Goal: Obtain resource: Obtain resource

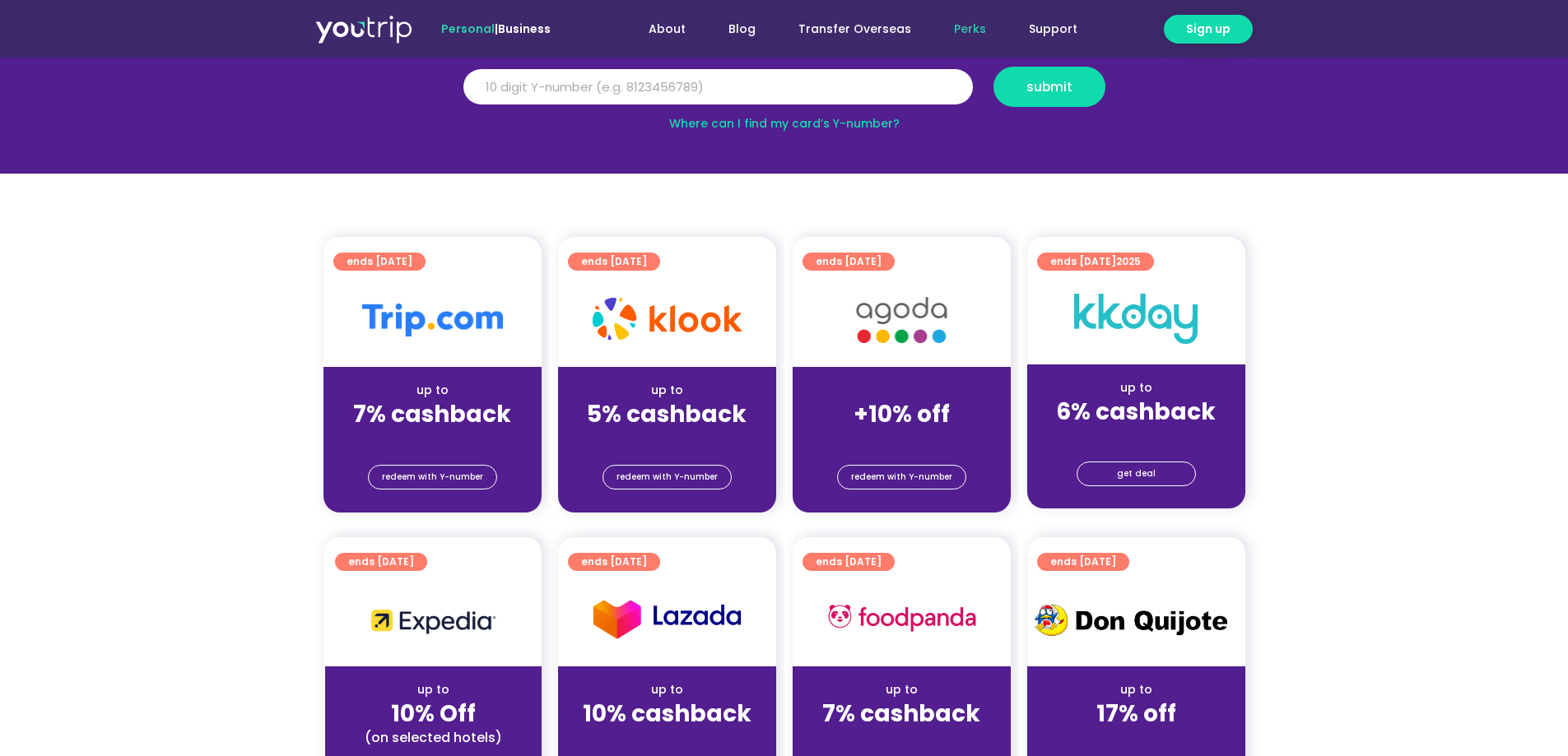
scroll to position [247, 0]
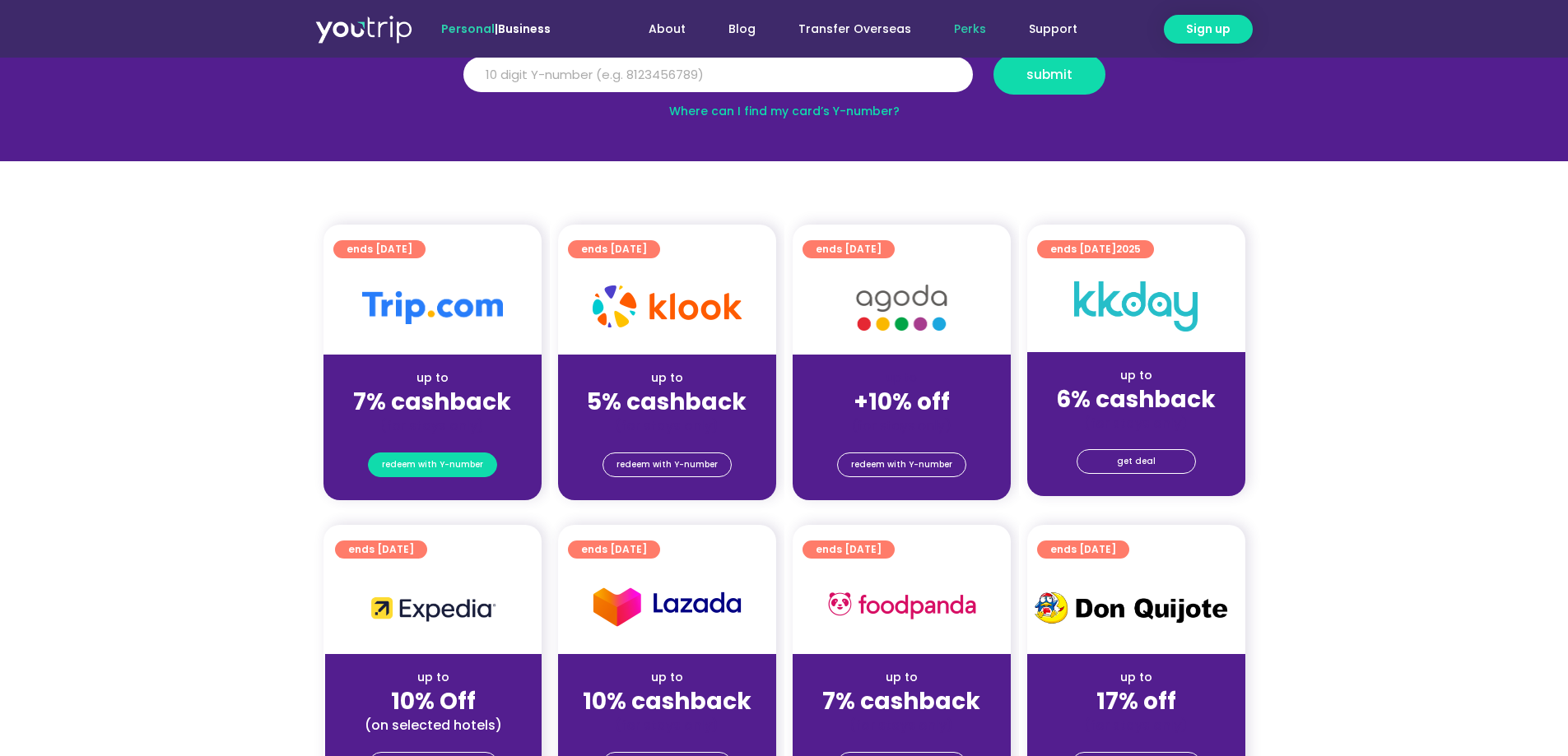
click at [425, 464] on span "redeem with Y-number" at bounding box center [433, 465] width 101 height 23
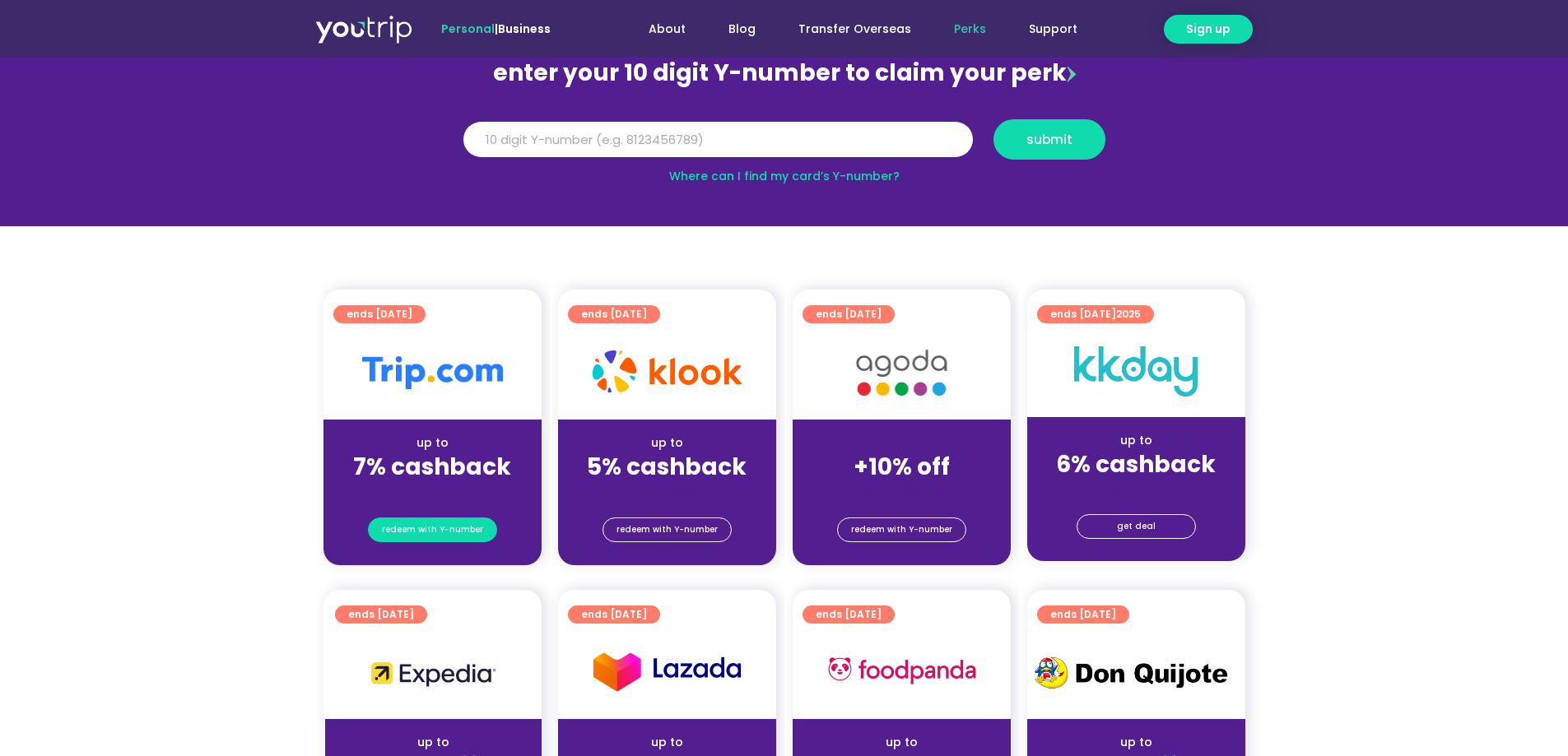
scroll to position [182, 0]
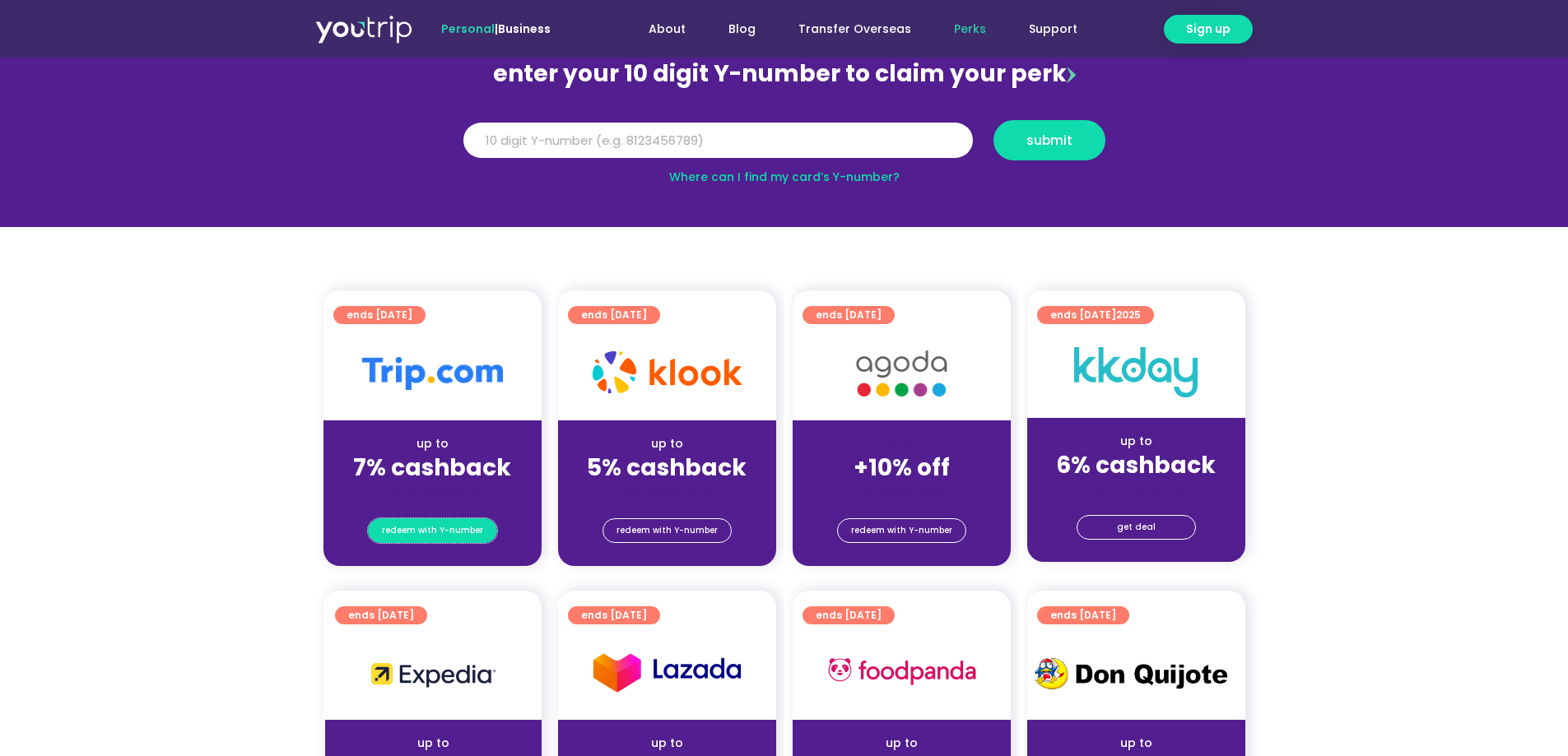
drag, startPoint x: 425, startPoint y: 464, endPoint x: 420, endPoint y: 402, distance: 62.2
click at [422, 438] on div "ends [DATE] up to 7% cashback (for stays only) redeem with Y-number" at bounding box center [433, 429] width 218 height 276
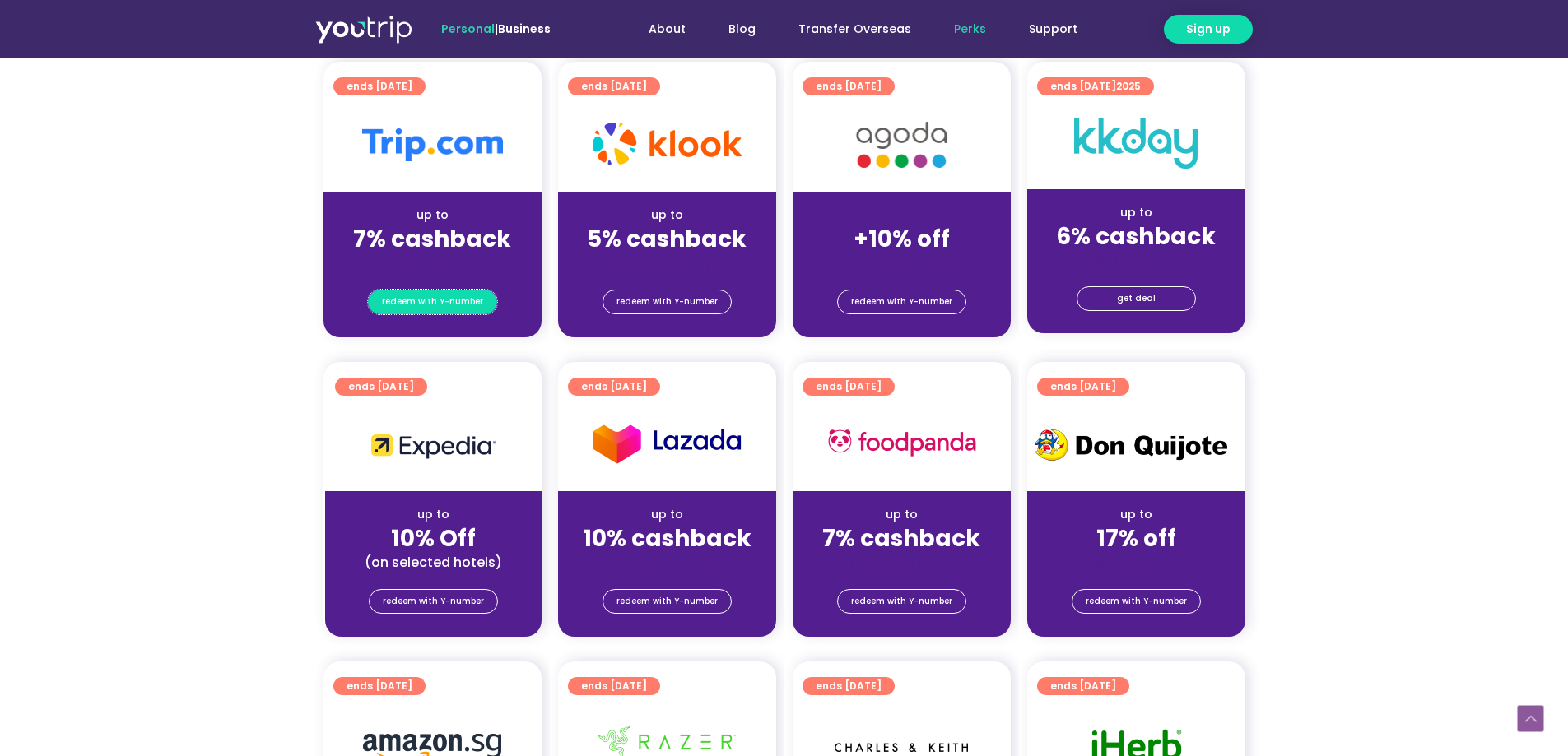
scroll to position [411, 0]
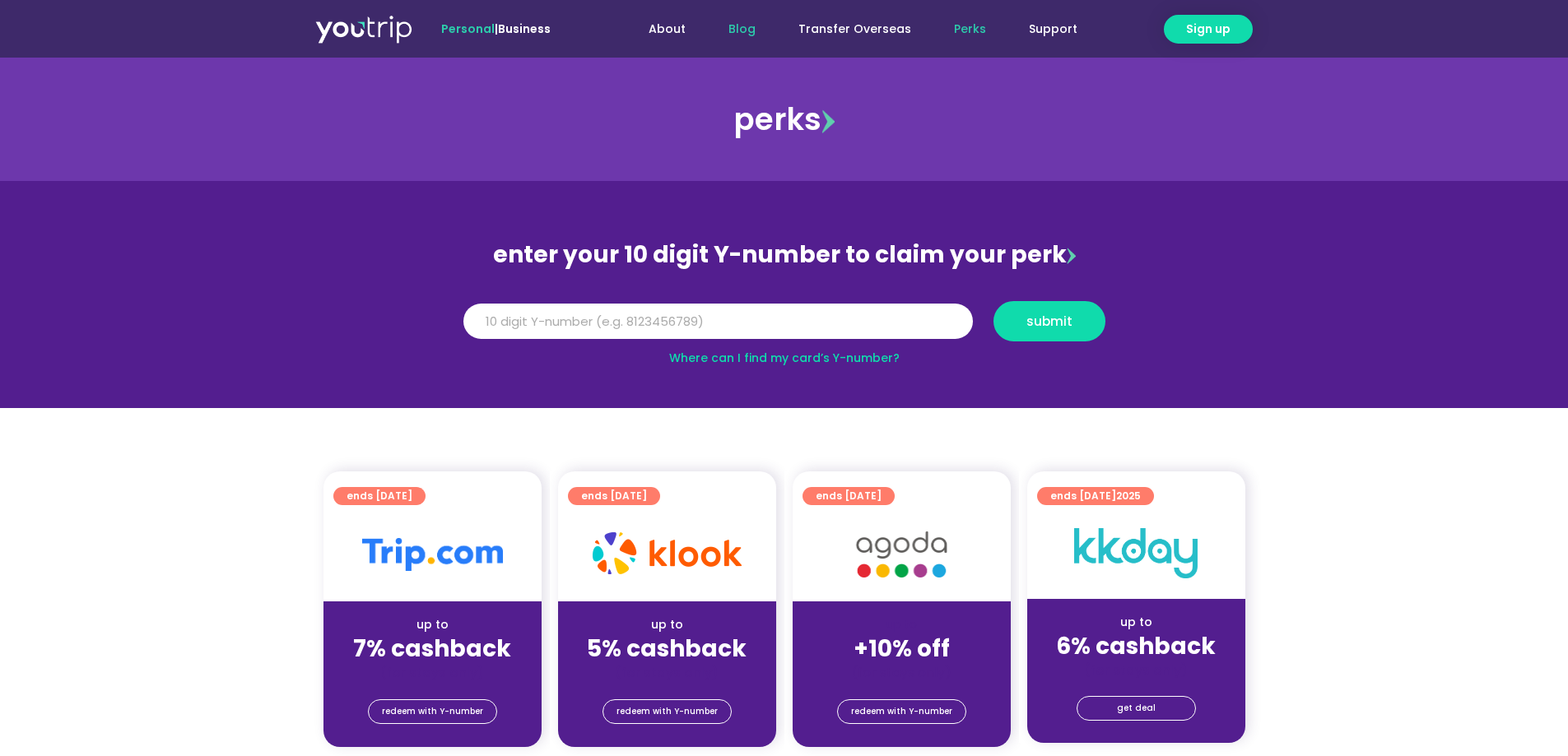
click at [762, 35] on link "Blog" at bounding box center [742, 29] width 70 height 31
